Goal: Transaction & Acquisition: Download file/media

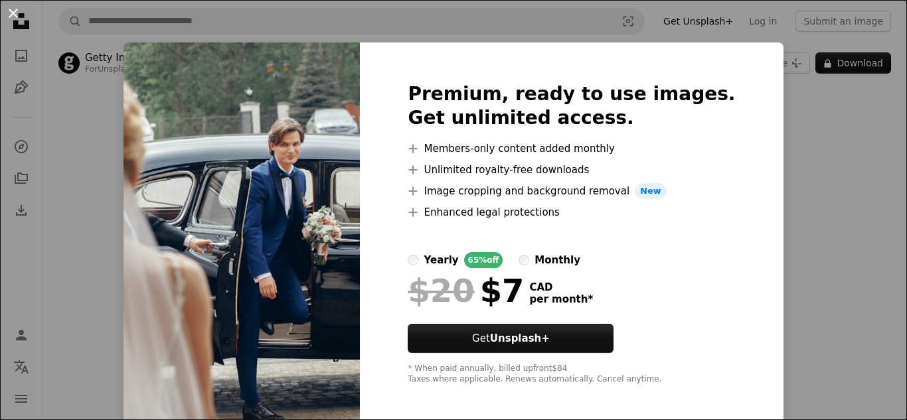
click at [15, 5] on button "An X shape" at bounding box center [13, 13] width 16 height 16
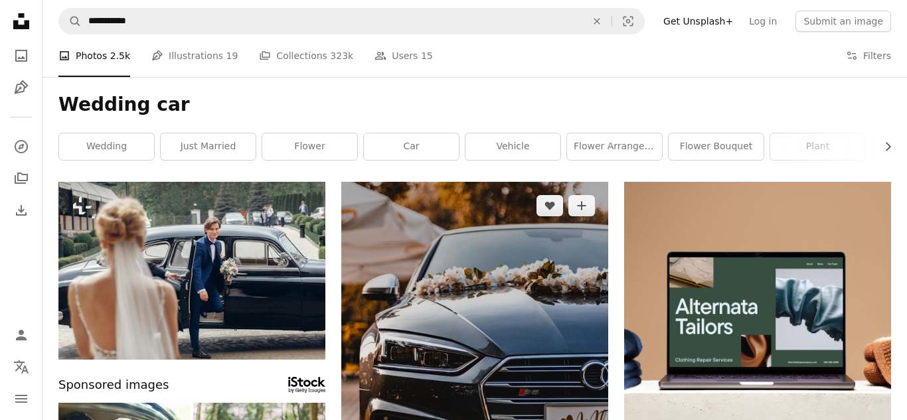
click at [470, 214] on img at bounding box center [474, 382] width 267 height 400
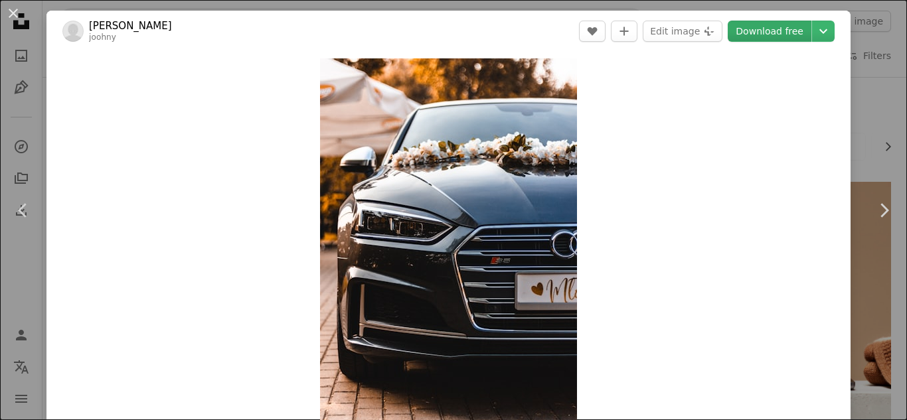
click at [783, 31] on link "Download free" at bounding box center [770, 31] width 84 height 21
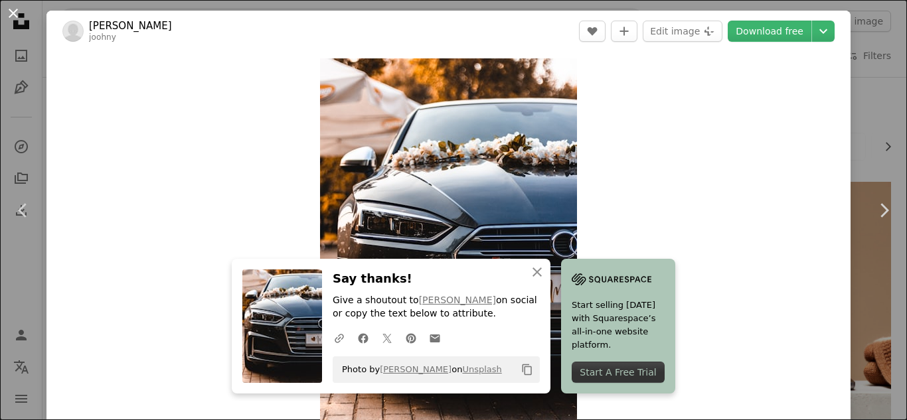
click at [20, 19] on button "An X shape" at bounding box center [13, 13] width 16 height 16
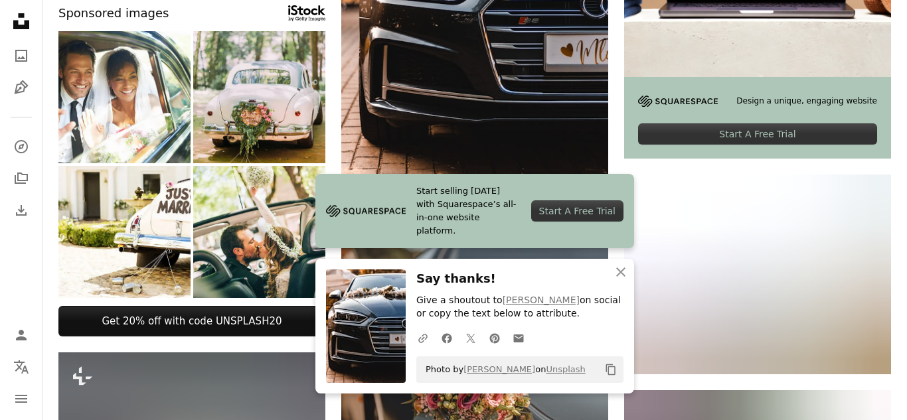
scroll to position [398, 0]
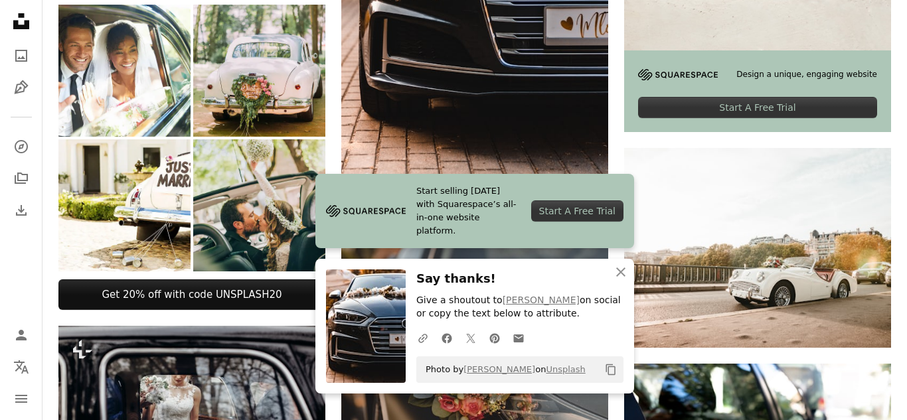
click at [213, 202] on img at bounding box center [259, 205] width 132 height 132
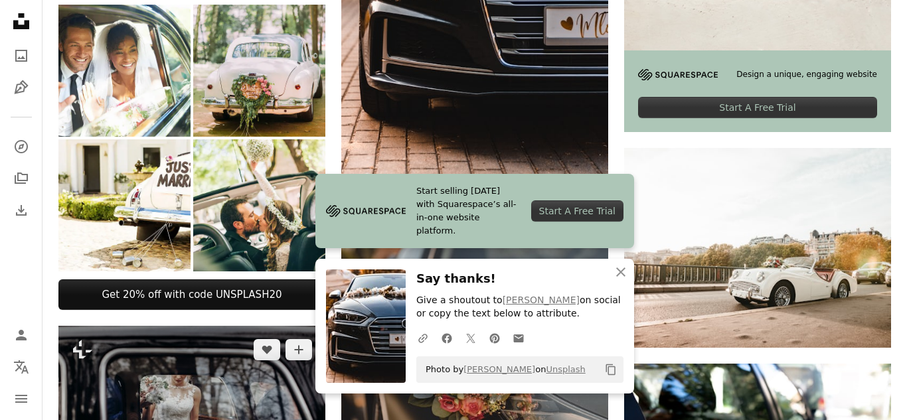
click at [214, 388] on img at bounding box center [191, 415] width 267 height 178
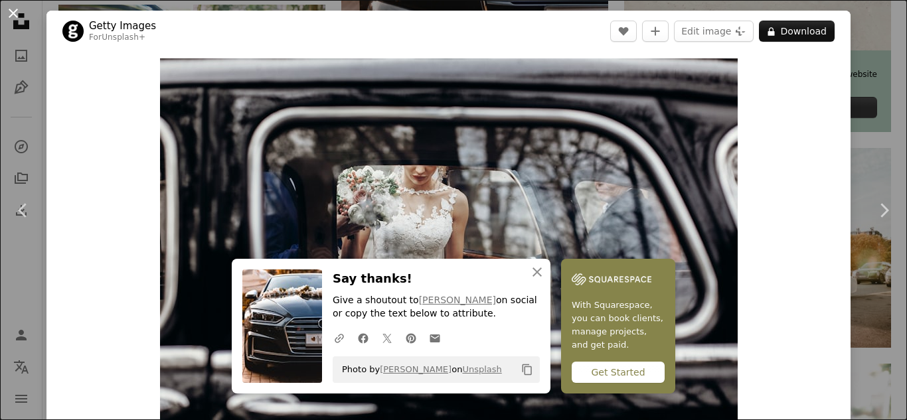
click at [5, 14] on button "An X shape" at bounding box center [13, 13] width 16 height 16
click at [5, 14] on nav "Unsplash logo Unsplash Home A photo Pen Tool A compass A stack of folders Downl…" at bounding box center [21, 210] width 42 height 420
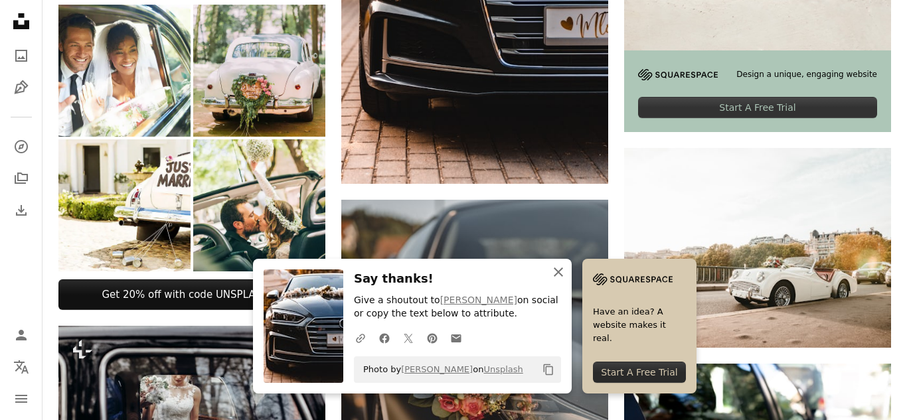
click at [552, 276] on icon "An X shape" at bounding box center [558, 272] width 16 height 16
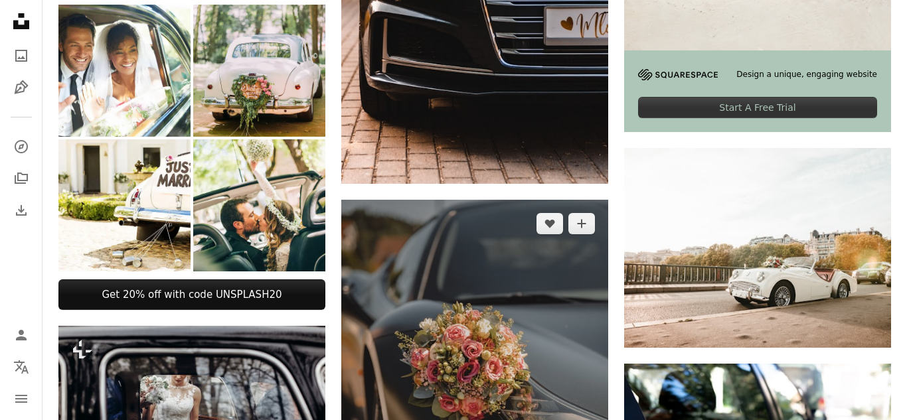
click at [467, 345] on img at bounding box center [474, 400] width 267 height 400
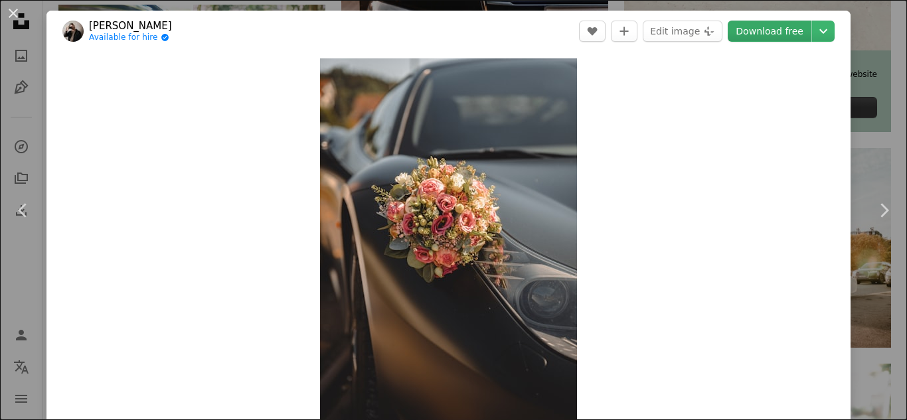
click at [792, 41] on link "Download free" at bounding box center [770, 31] width 84 height 21
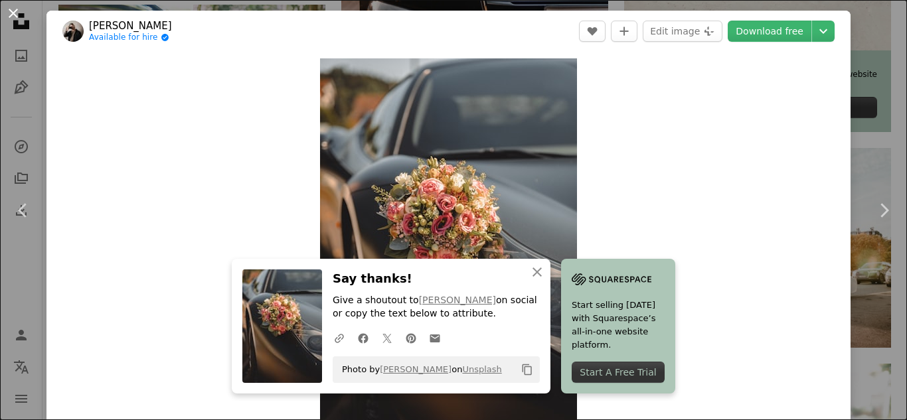
click at [7, 13] on button "An X shape" at bounding box center [13, 13] width 16 height 16
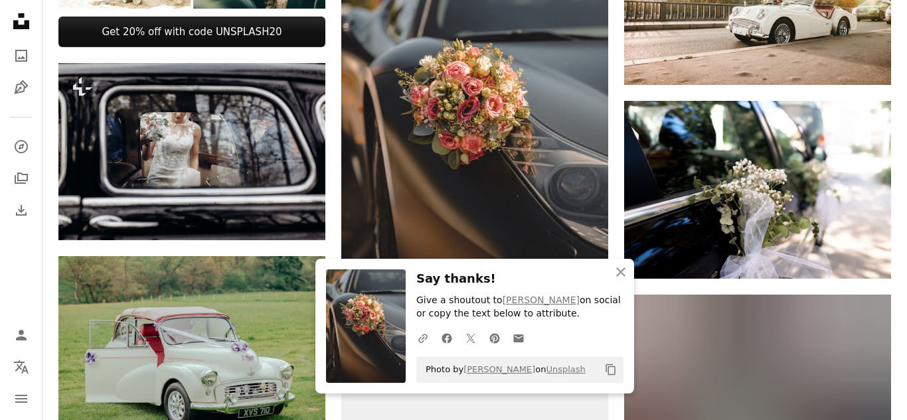
scroll to position [664, 0]
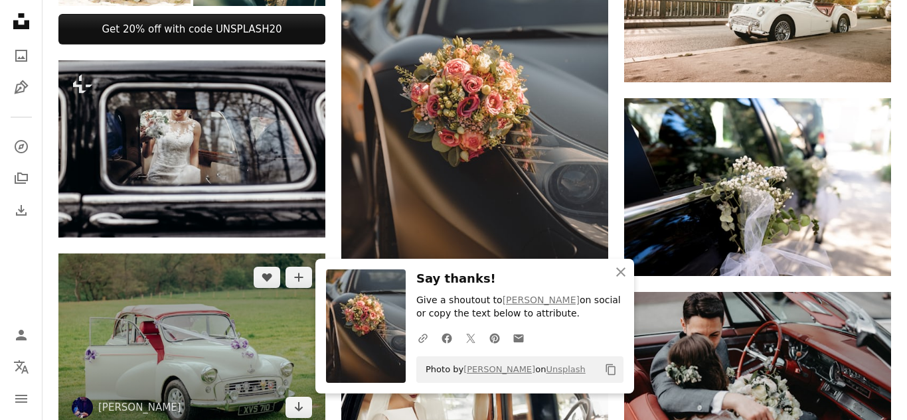
click at [251, 324] on img at bounding box center [191, 343] width 267 height 178
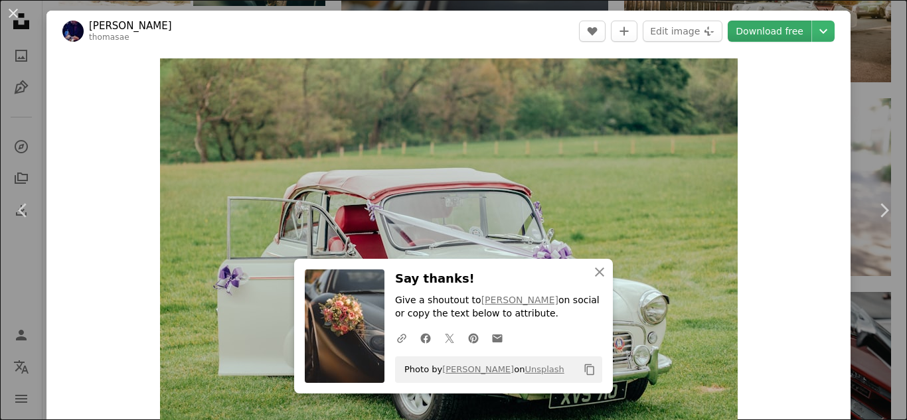
click at [803, 29] on link "Download free" at bounding box center [770, 31] width 84 height 21
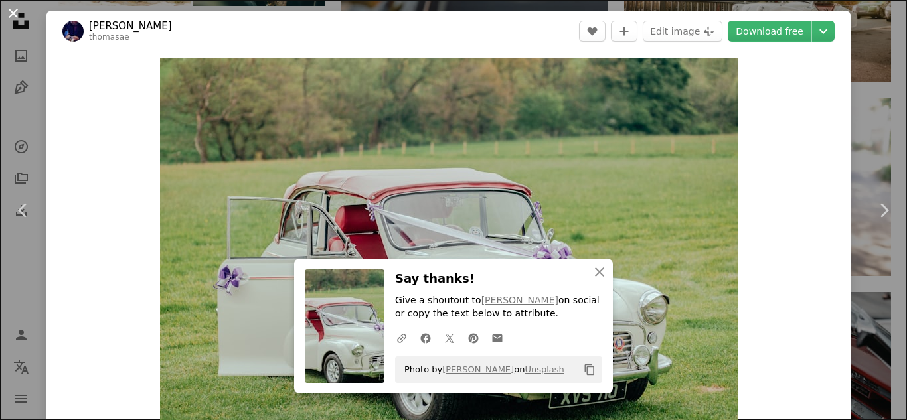
click at [9, 17] on button "An X shape" at bounding box center [13, 13] width 16 height 16
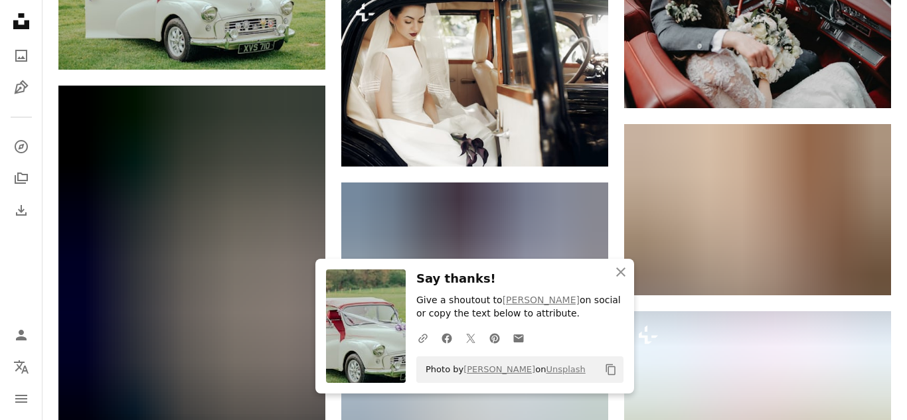
scroll to position [1062, 0]
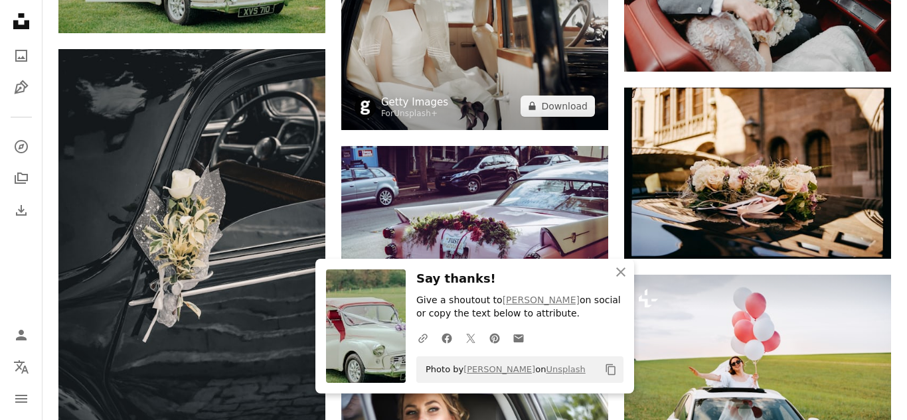
click at [418, 106] on link "Getty Images" at bounding box center [414, 102] width 67 height 13
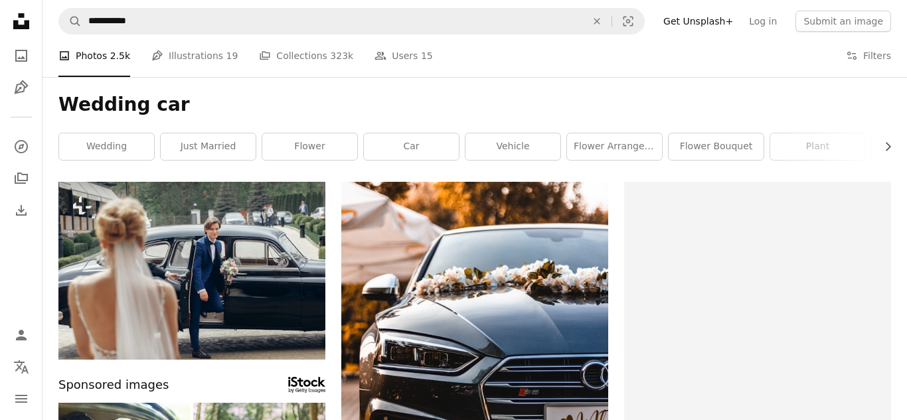
scroll to position [1062, 0]
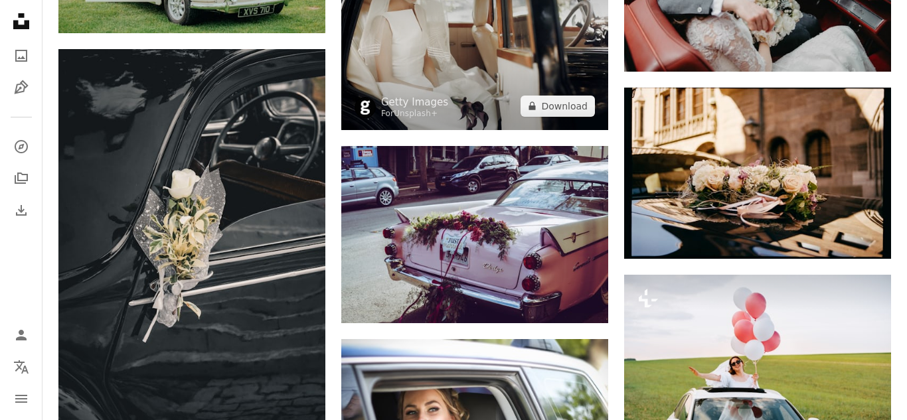
click at [467, 50] on img at bounding box center [474, 41] width 267 height 178
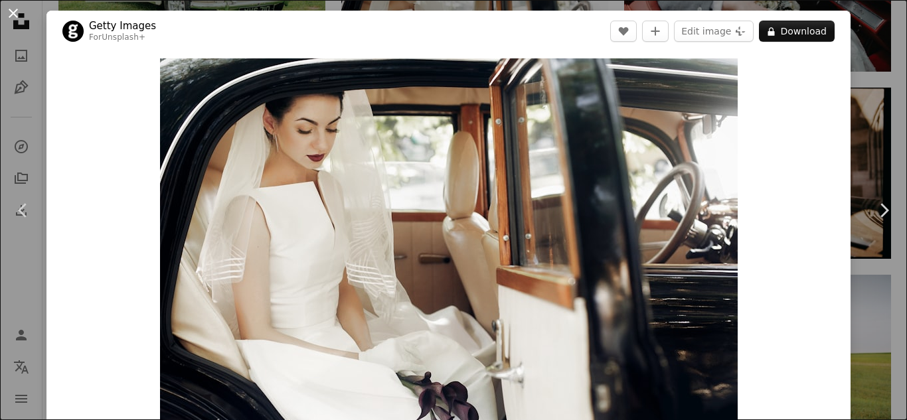
click at [20, 13] on button "An X shape" at bounding box center [13, 13] width 16 height 16
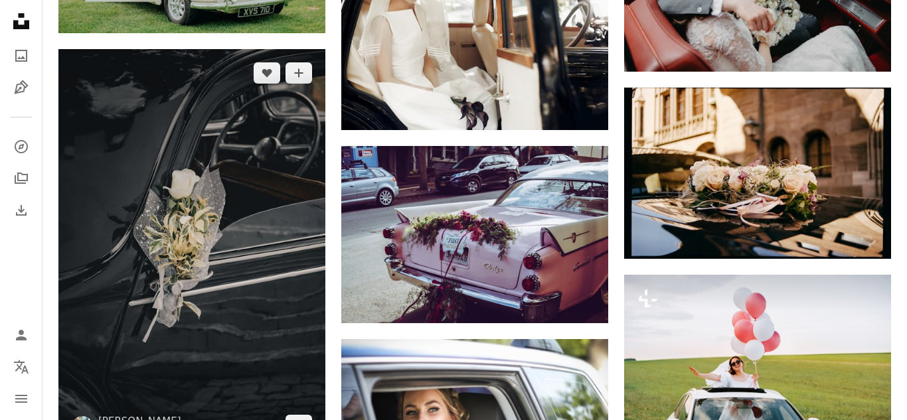
click at [236, 189] on img at bounding box center [191, 249] width 267 height 400
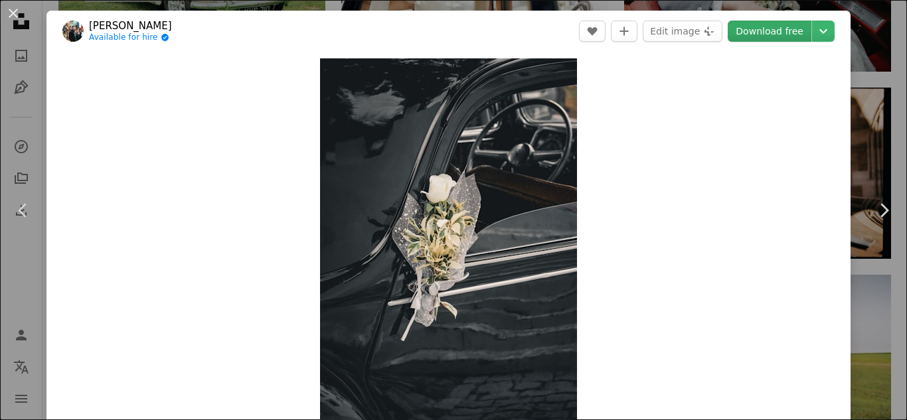
click at [765, 32] on link "Download free" at bounding box center [770, 31] width 84 height 21
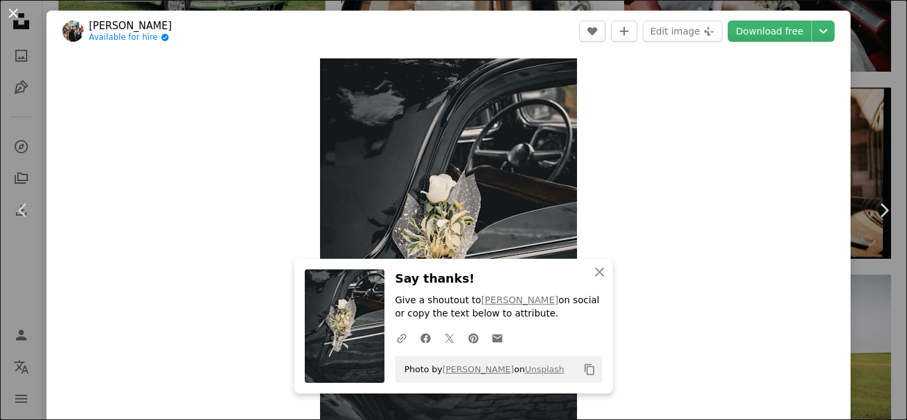
click at [16, 19] on button "An X shape" at bounding box center [13, 13] width 16 height 16
